Goal: Task Accomplishment & Management: Manage account settings

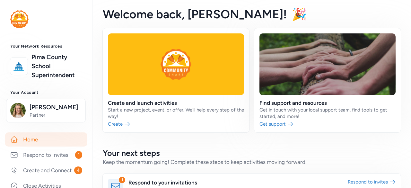
scroll to position [48, 0]
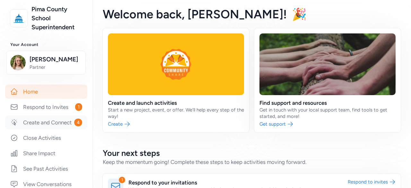
click at [64, 129] on link "Create and Connect 4" at bounding box center [46, 122] width 82 height 14
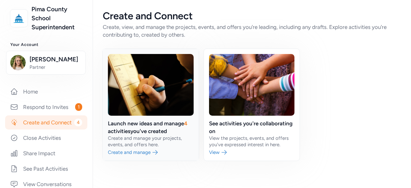
click at [175, 127] on link at bounding box center [151, 105] width 96 height 112
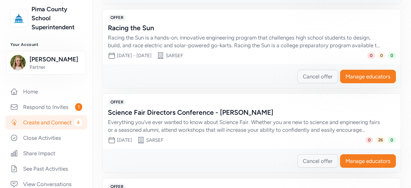
scroll to position [302, 0]
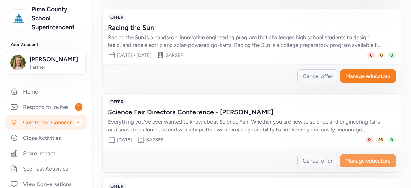
click at [353, 157] on span "Manage educators" at bounding box center [367, 161] width 45 height 8
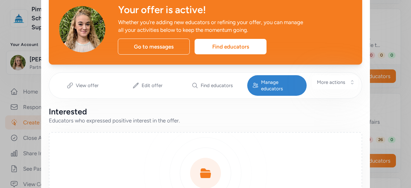
scroll to position [31, 0]
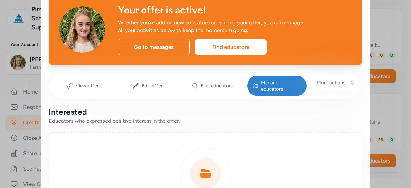
click at [275, 85] on span "Manage educators" at bounding box center [281, 85] width 40 height 13
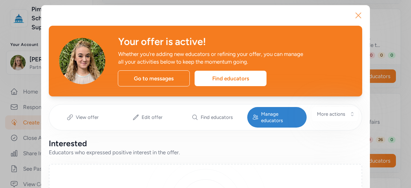
click at [357, 12] on icon "button" at bounding box center [358, 15] width 10 height 10
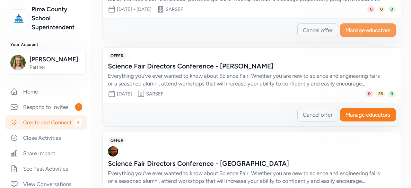
scroll to position [349, 0]
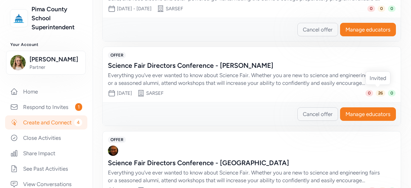
click at [377, 92] on span "26" at bounding box center [381, 93] width 10 height 6
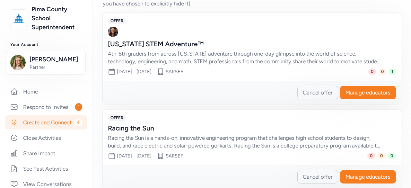
scroll to position [202, 0]
click at [298, 56] on div "4th-8th graders from across [US_STATE] adventure through one-day glimpse into t…" at bounding box center [245, 57] width 275 height 15
click at [316, 94] on span "Cancel offer" at bounding box center [318, 93] width 30 height 8
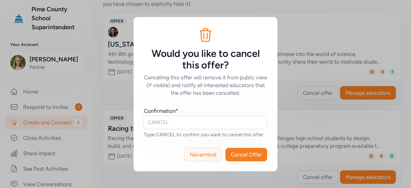
click at [193, 153] on span "Nevermind" at bounding box center [203, 155] width 27 height 8
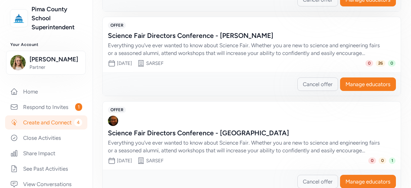
scroll to position [379, 0]
